Goal: Information Seeking & Learning: Learn about a topic

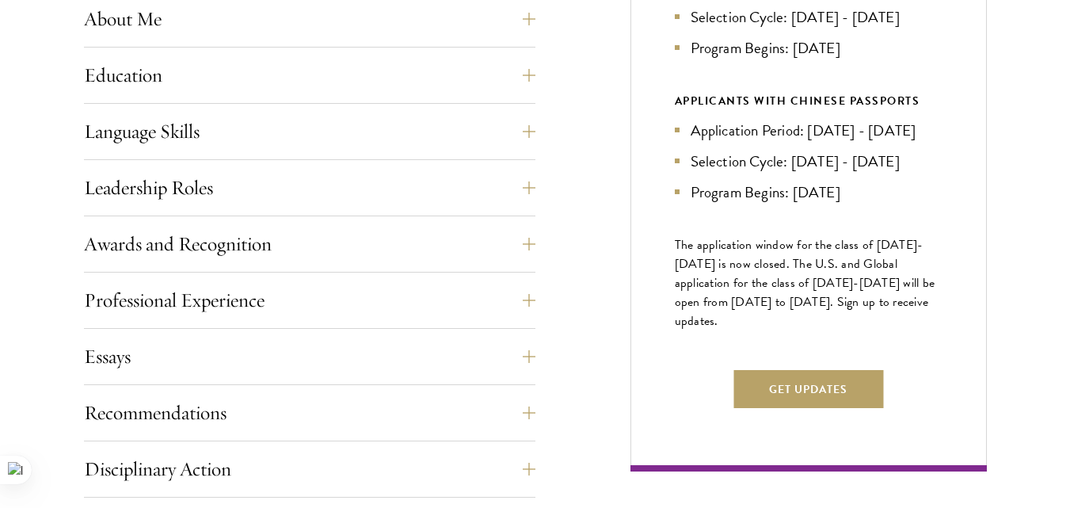
scroll to position [806, 0]
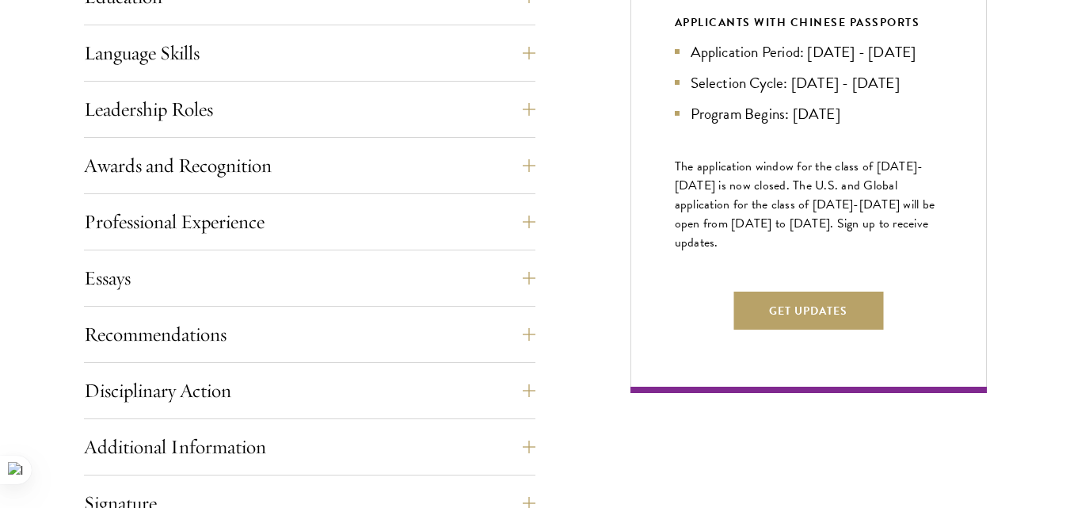
drag, startPoint x: 1082, startPoint y: 182, endPoint x: 1082, endPoint y: 220, distance: 38.0
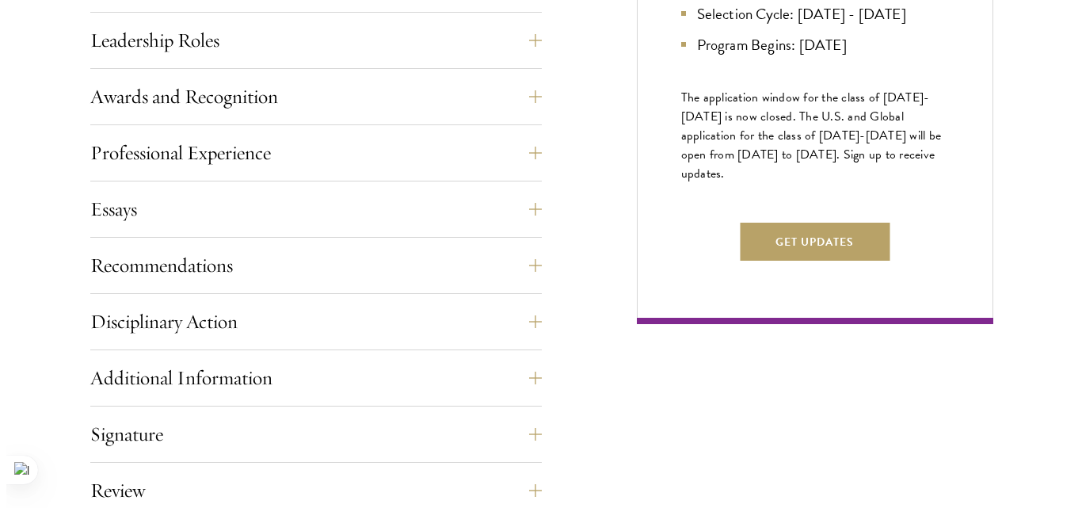
scroll to position [964, 0]
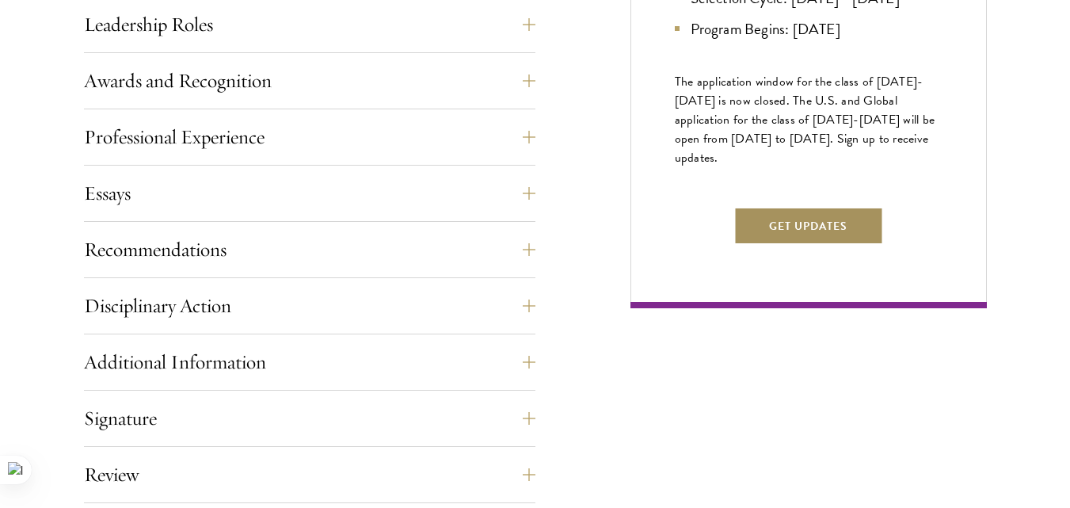
click at [866, 245] on button "Get Updates" at bounding box center [809, 226] width 150 height 38
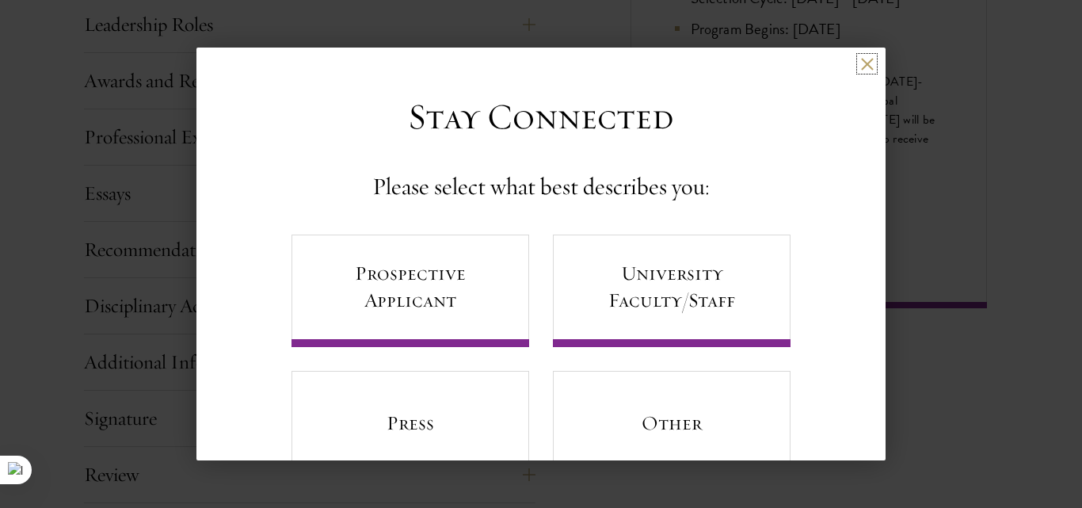
scroll to position [59, 0]
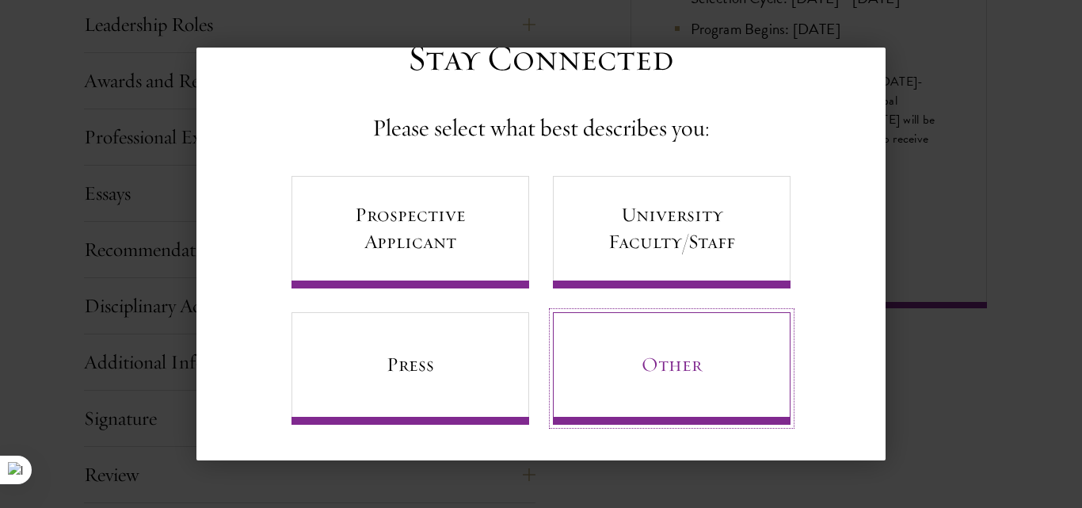
click at [699, 340] on link "Other" at bounding box center [672, 368] width 238 height 113
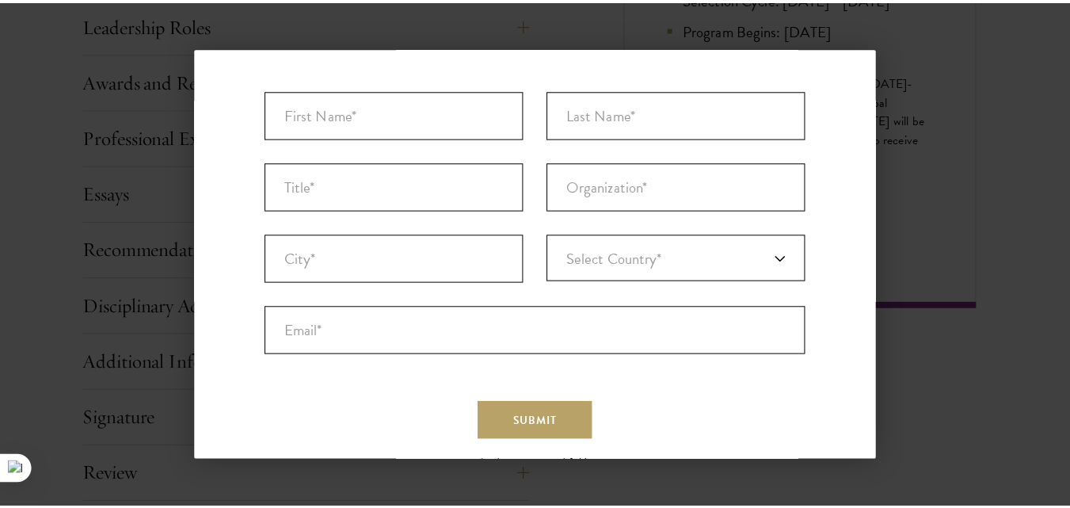
scroll to position [201, 0]
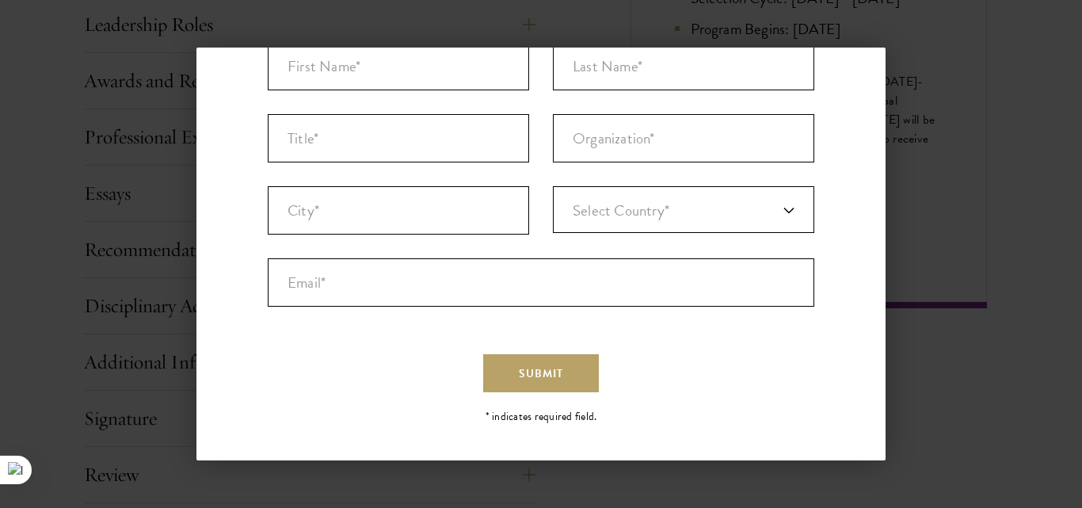
click at [925, 105] on div "Back Stay Connected Please select what best describes you: Prospective Applican…" at bounding box center [541, 254] width 1082 height 413
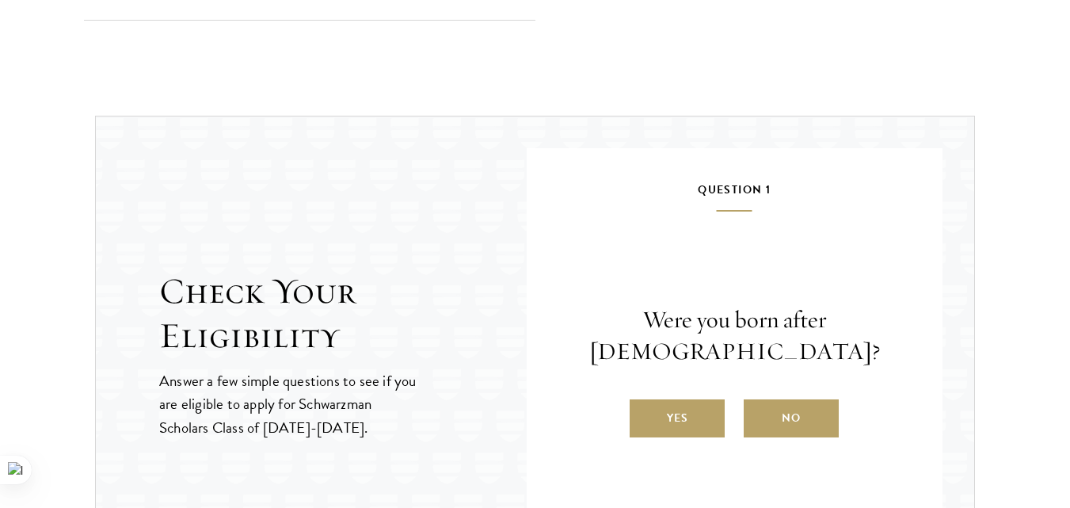
scroll to position [1580, 0]
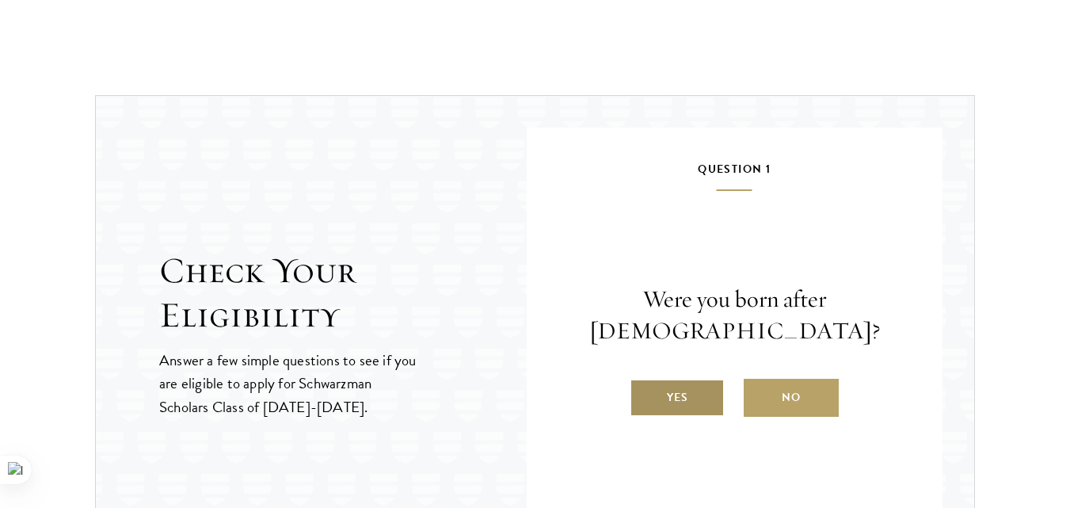
click at [705, 381] on label "Yes" at bounding box center [677, 398] width 95 height 38
click at [644, 381] on input "Yes" at bounding box center [637, 387] width 14 height 14
click at [685, 417] on label "Yes" at bounding box center [677, 398] width 95 height 38
click at [644, 395] on input "Yes" at bounding box center [637, 387] width 14 height 14
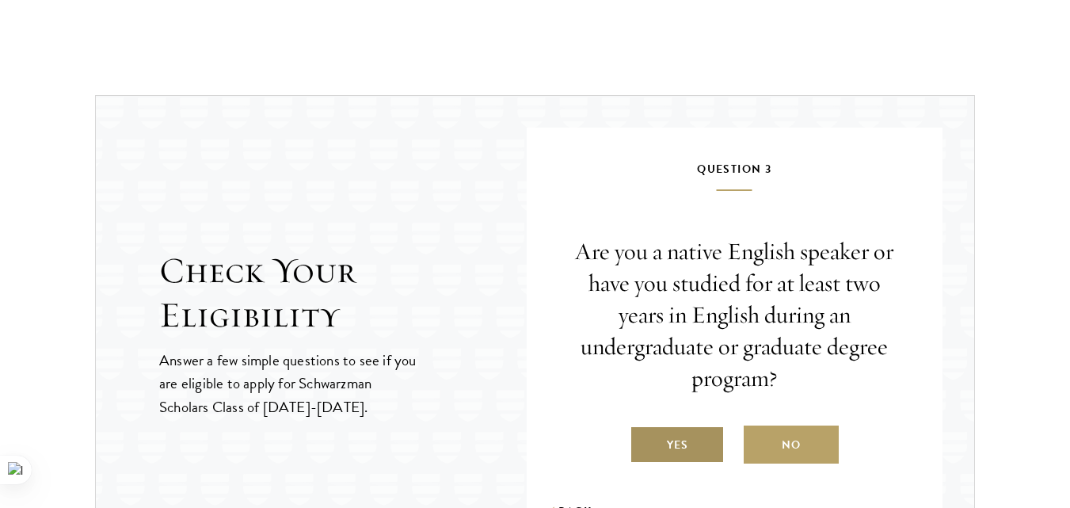
click at [681, 444] on label "Yes" at bounding box center [677, 444] width 95 height 38
click at [644, 442] on input "Yes" at bounding box center [637, 435] width 14 height 14
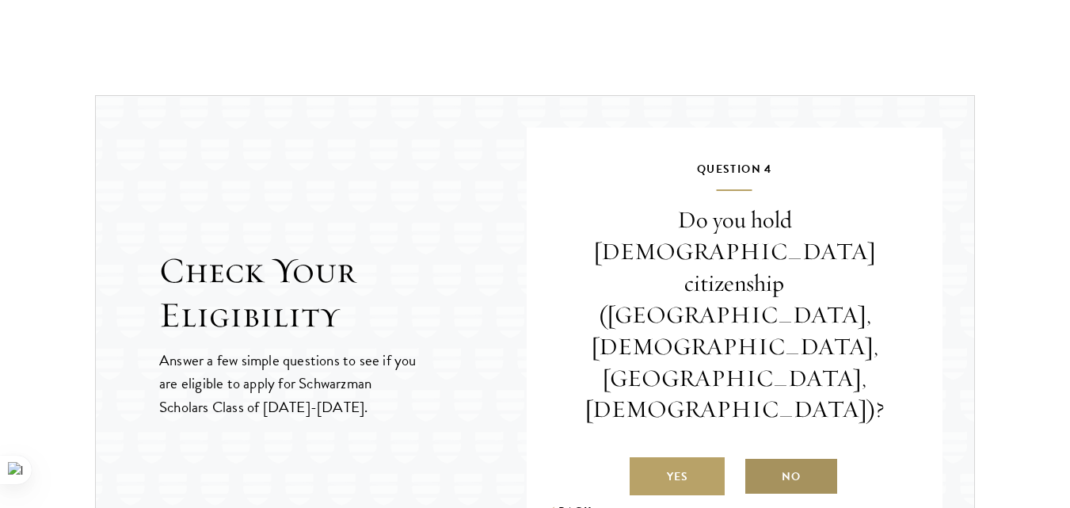
click at [754, 457] on label "No" at bounding box center [791, 476] width 95 height 38
click at [754, 460] on input "No" at bounding box center [751, 467] width 14 height 14
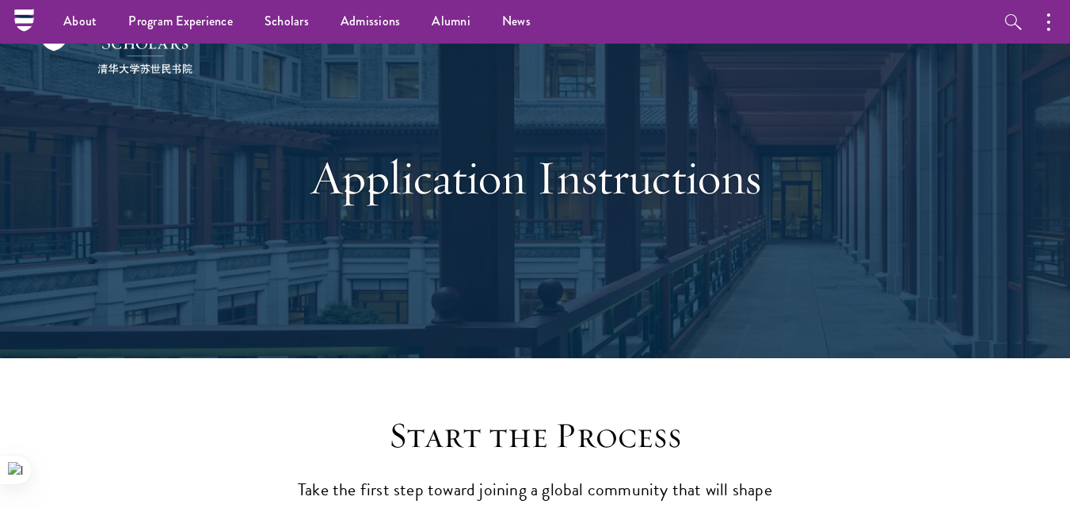
scroll to position [10, 0]
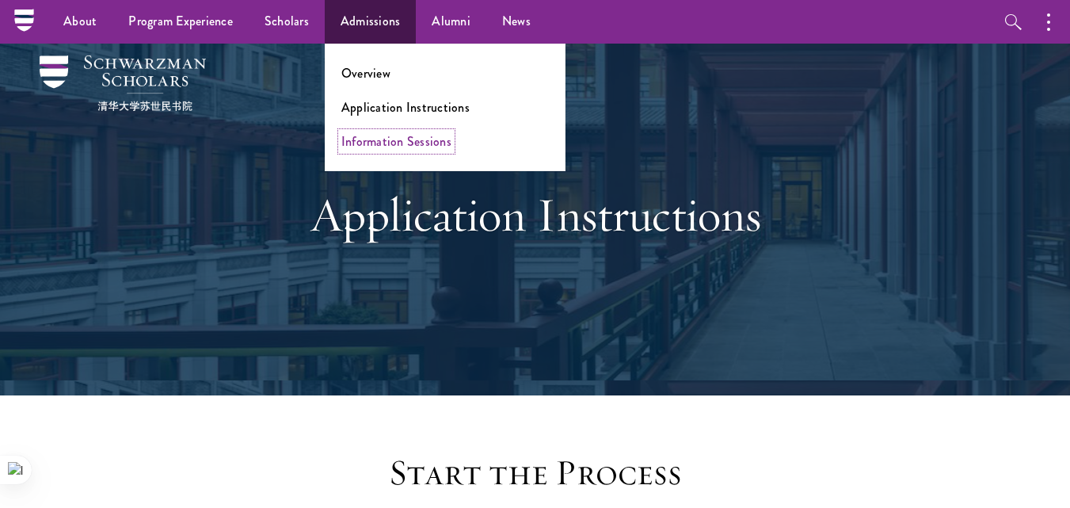
click at [395, 143] on link "Information Sessions" at bounding box center [396, 141] width 110 height 18
